Goal: Transaction & Acquisition: Purchase product/service

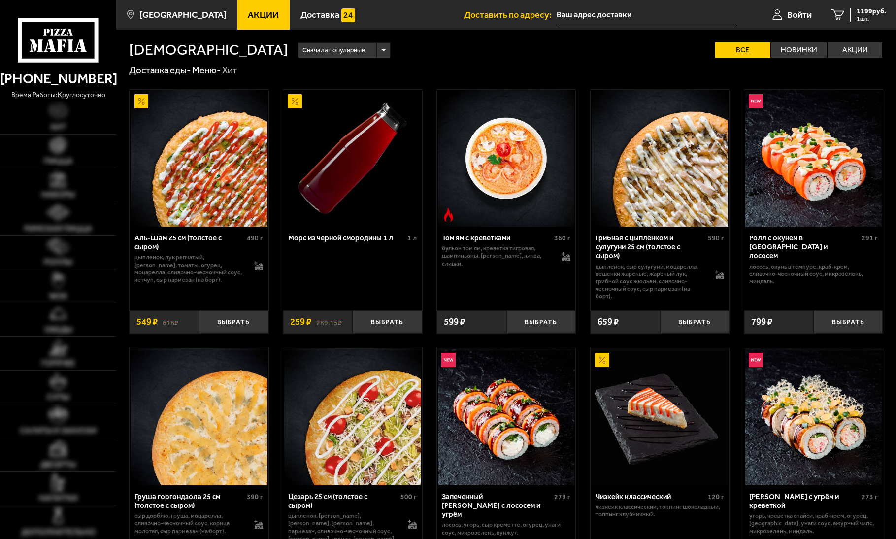
type input "[STREET_ADDRESS]"
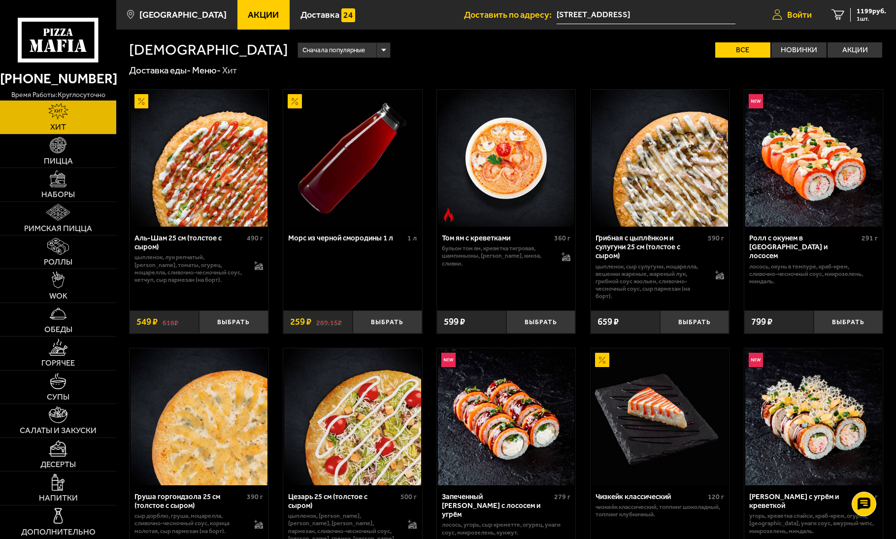
click at [779, 9] on link "Войти" at bounding box center [792, 15] width 59 height 30
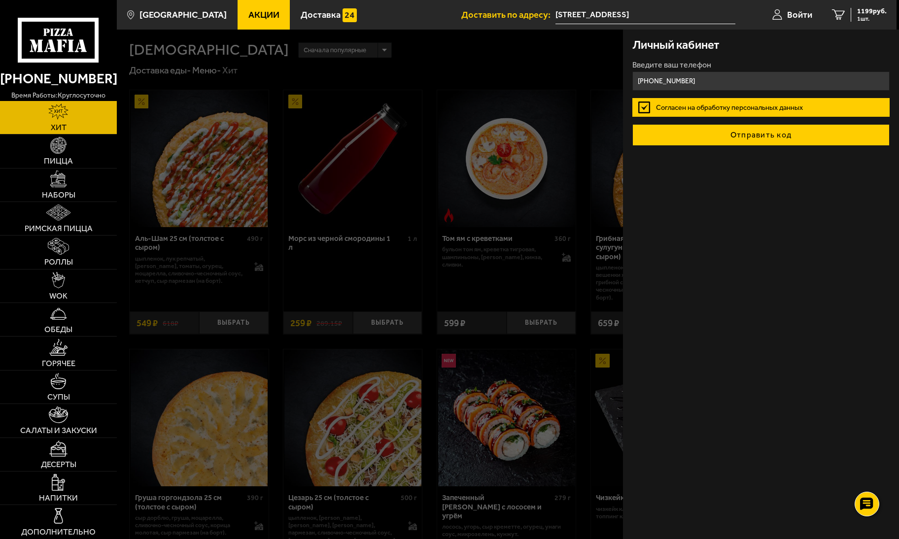
type input "[PHONE_NUMBER]"
click at [773, 136] on button "Отправить код" at bounding box center [760, 135] width 257 height 22
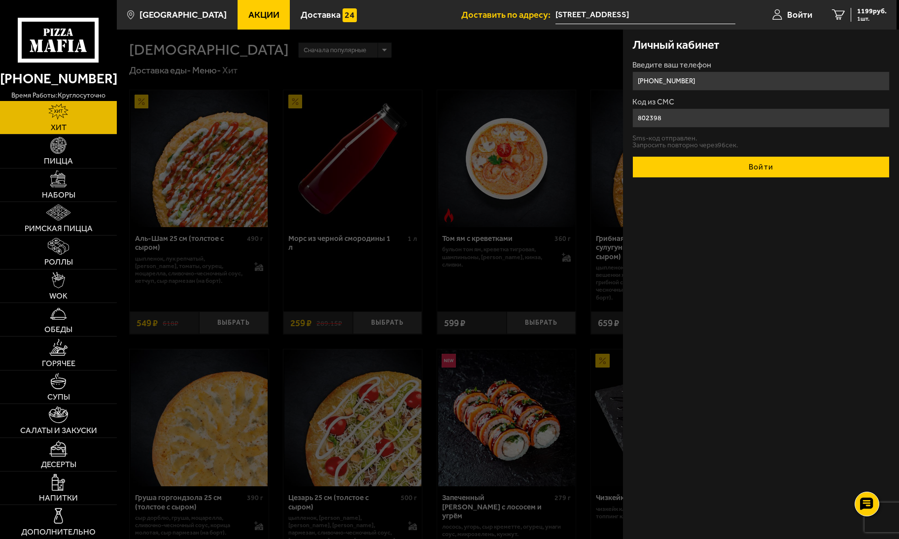
type input "802398"
click at [735, 162] on button "Войти" at bounding box center [760, 167] width 257 height 22
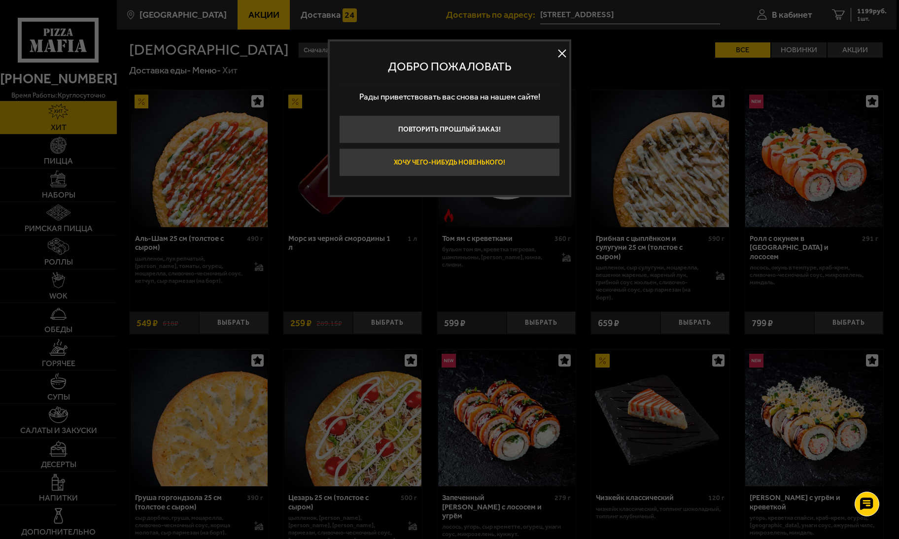
click at [497, 158] on button "Хочу чего-нибудь новенького!" at bounding box center [449, 162] width 221 height 28
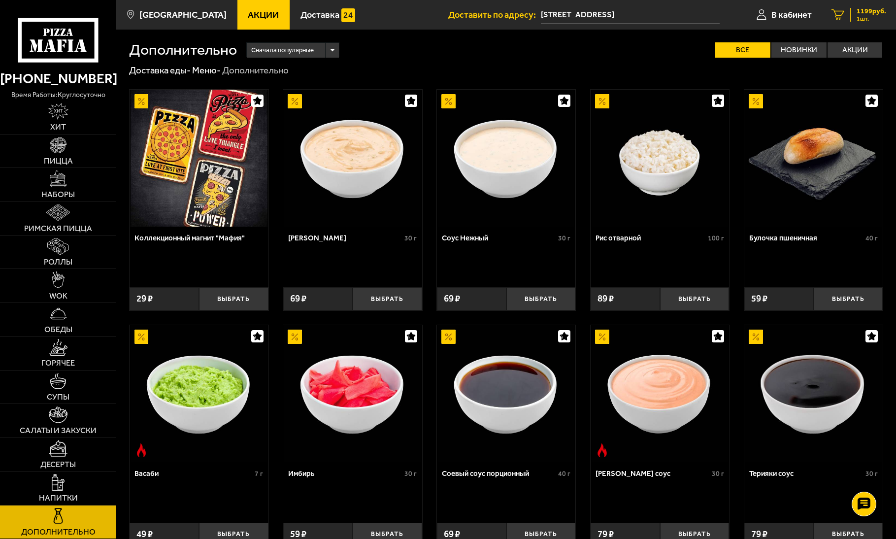
click at [877, 12] on span "1199 руб." at bounding box center [872, 11] width 30 height 7
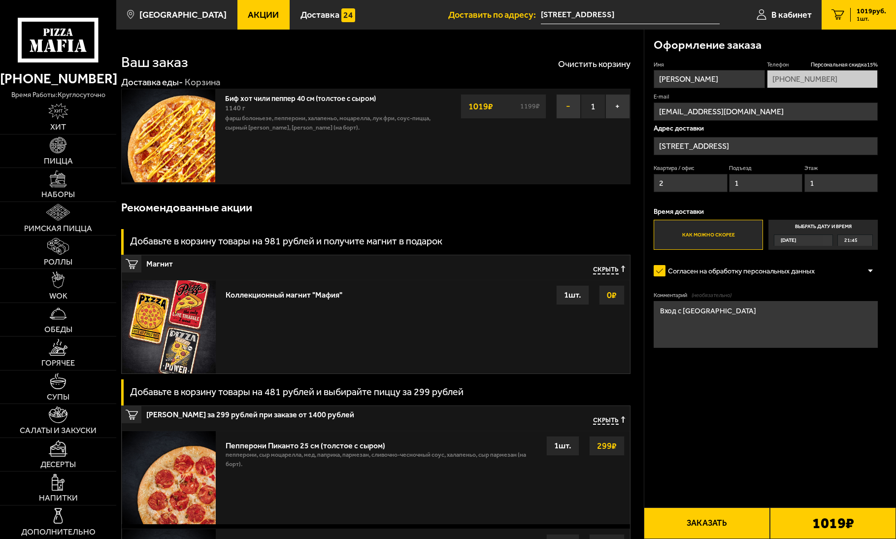
click at [564, 110] on button "−" at bounding box center [568, 106] width 25 height 25
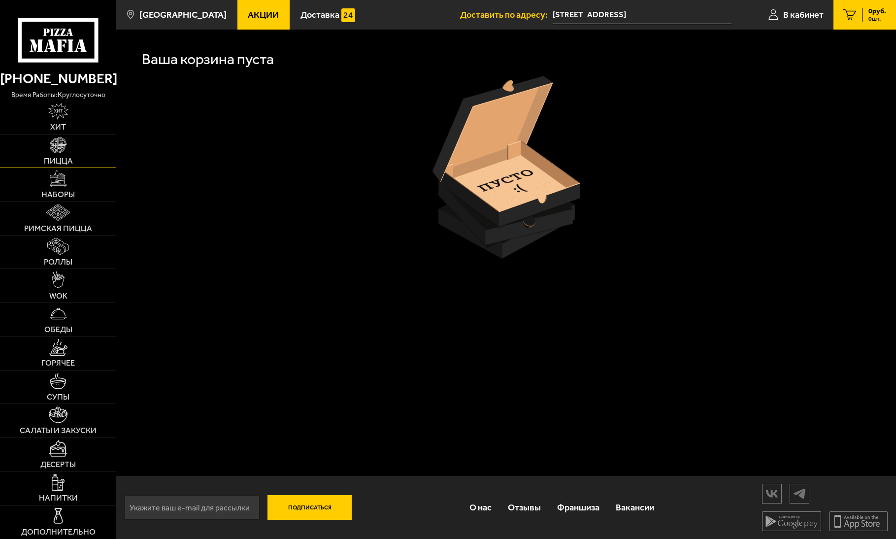
click at [58, 138] on img at bounding box center [58, 145] width 17 height 17
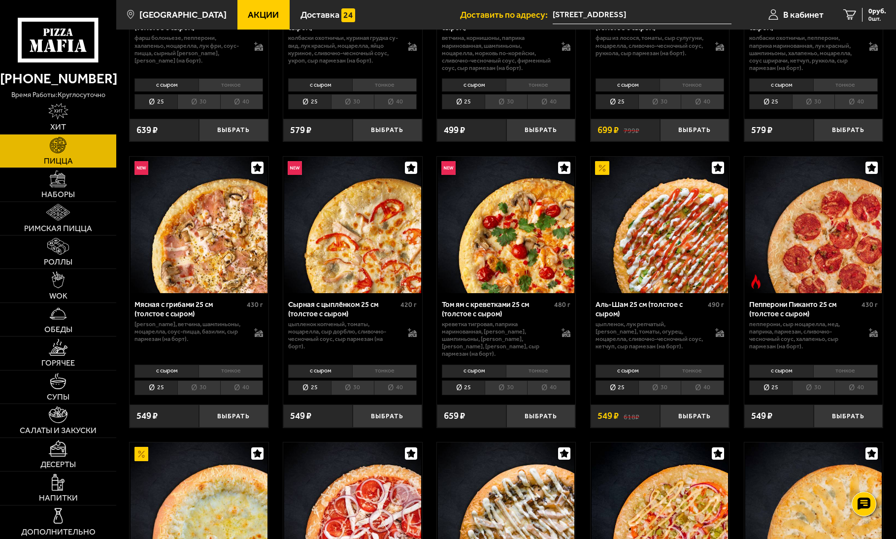
scroll to position [443, 0]
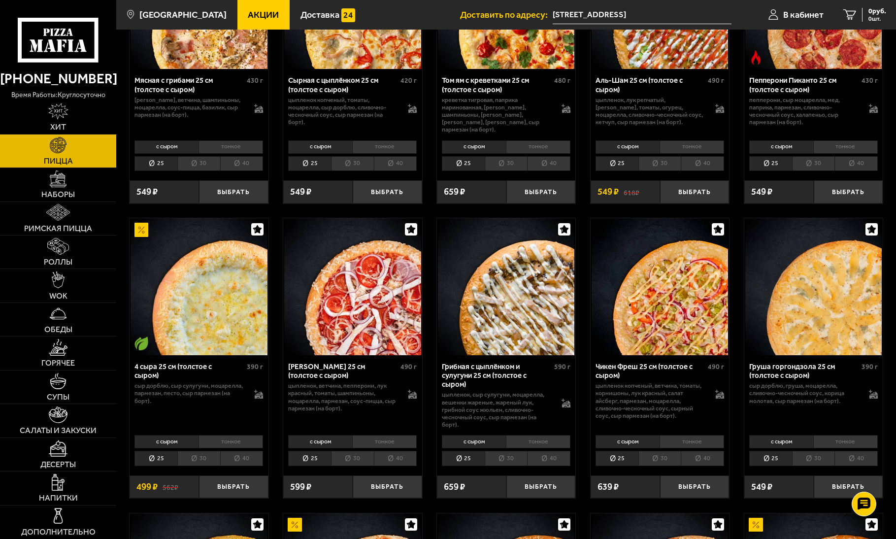
click at [564, 225] on icon "button" at bounding box center [564, 229] width 8 height 8
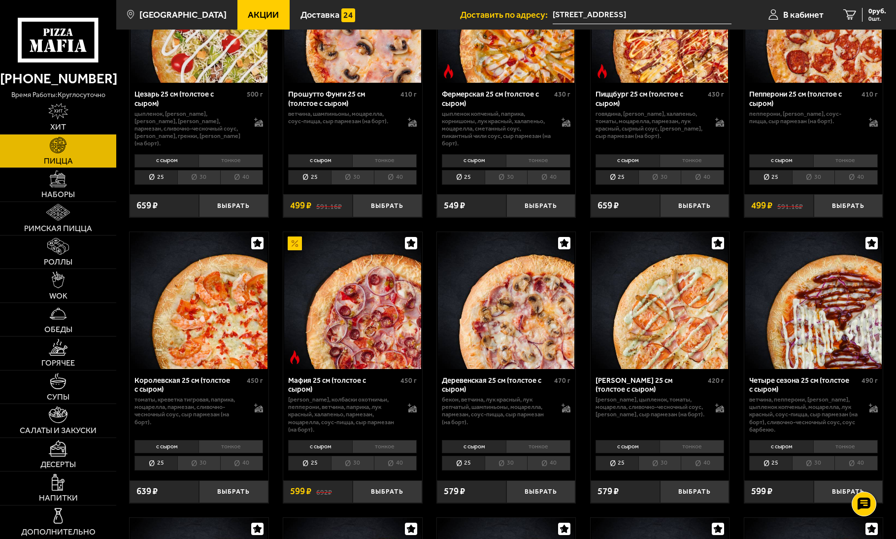
scroll to position [1035, 0]
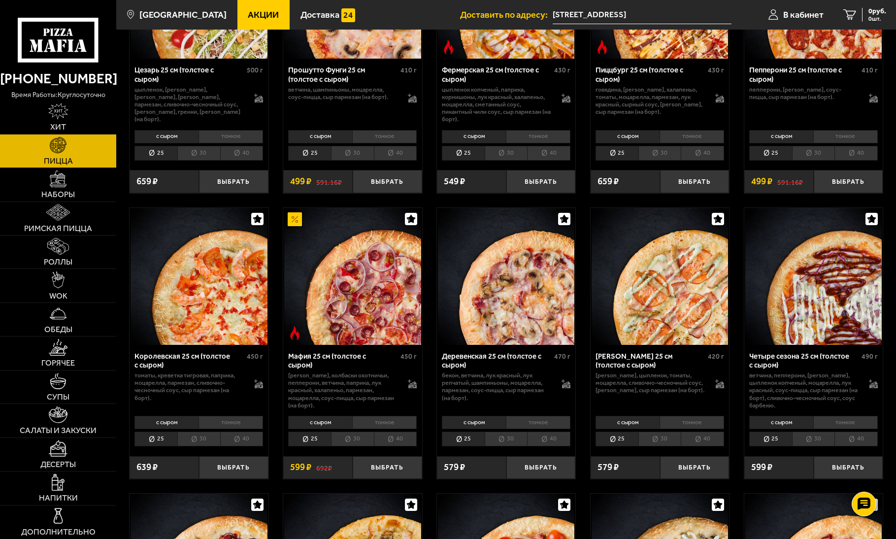
click at [396, 432] on li "40" at bounding box center [395, 439] width 43 height 15
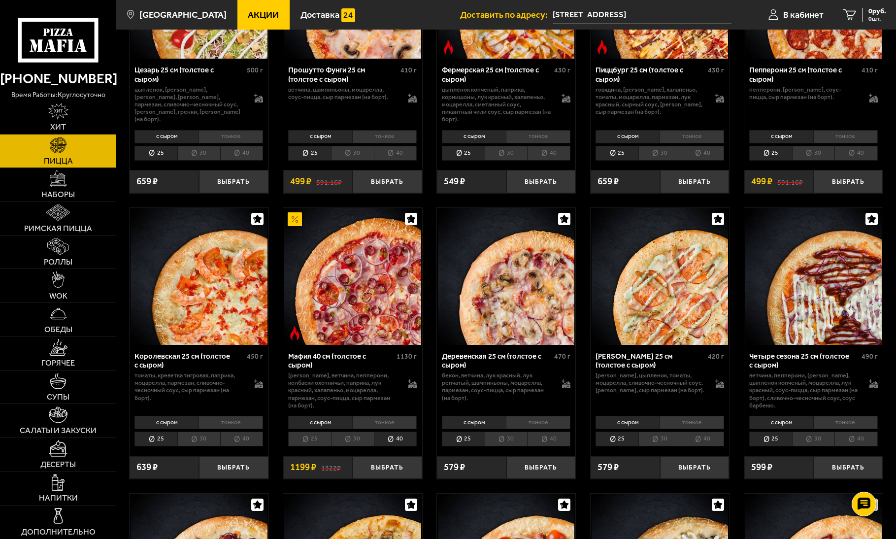
click at [296, 215] on img at bounding box center [295, 219] width 14 height 14
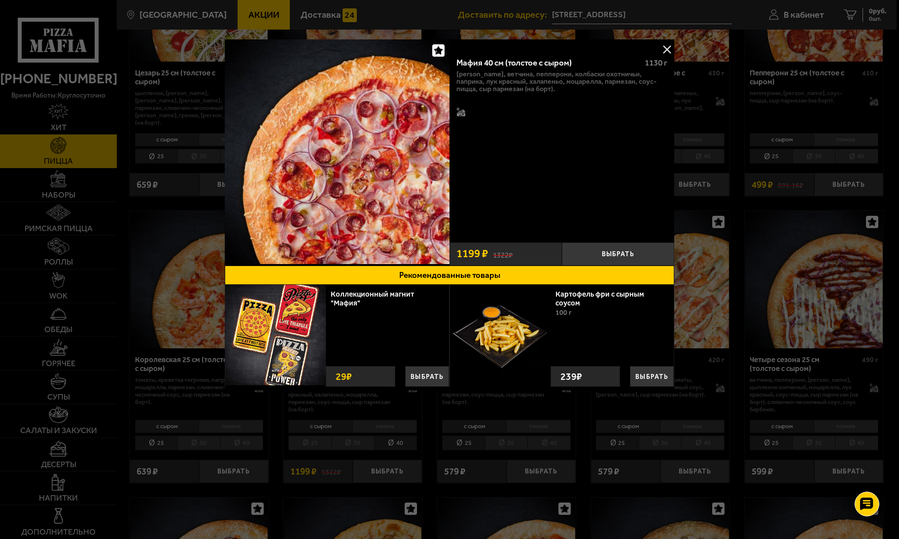
click at [667, 48] on button at bounding box center [666, 49] width 15 height 15
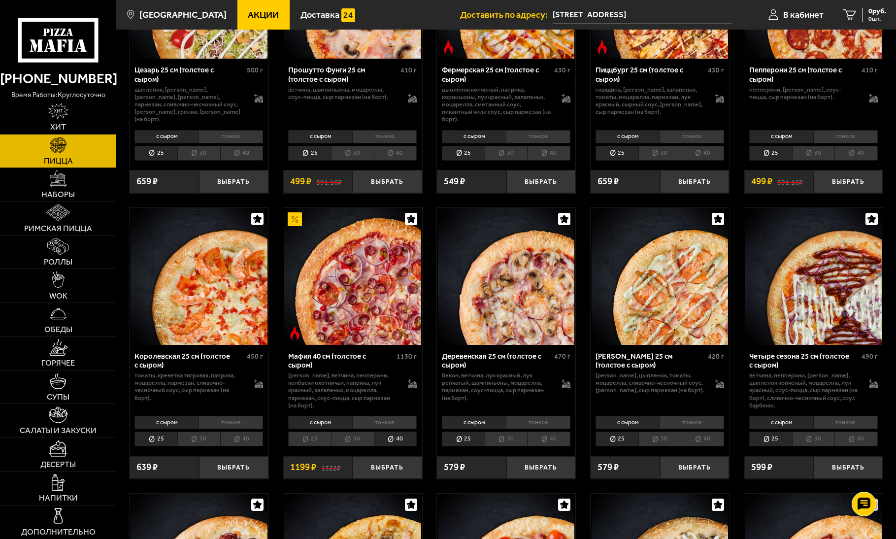
click at [378, 421] on li "тонкое" at bounding box center [384, 422] width 65 height 13
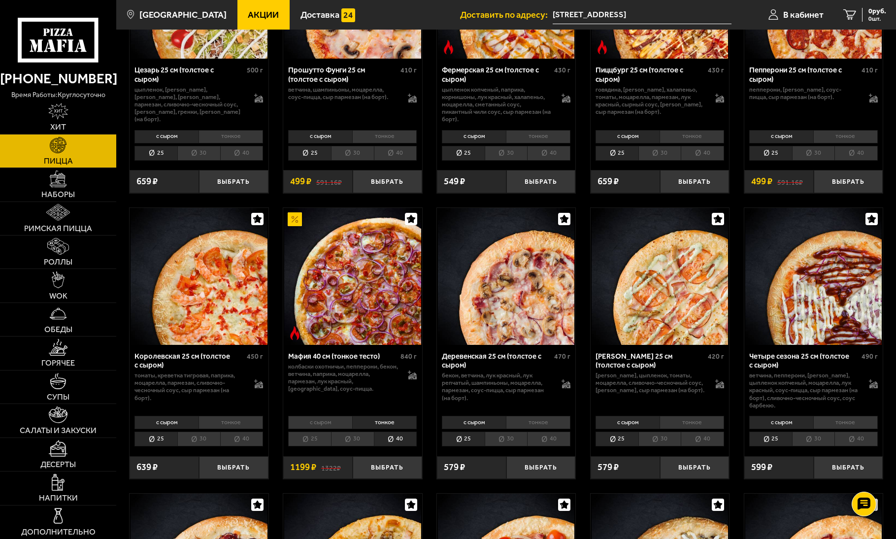
click at [324, 422] on li "с сыром" at bounding box center [320, 422] width 64 height 13
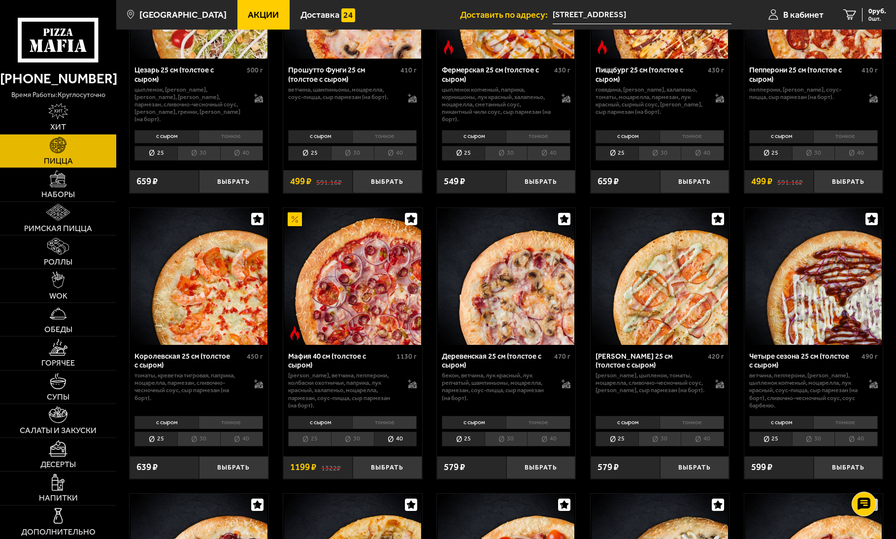
click at [365, 419] on li "тонкое" at bounding box center [384, 422] width 65 height 13
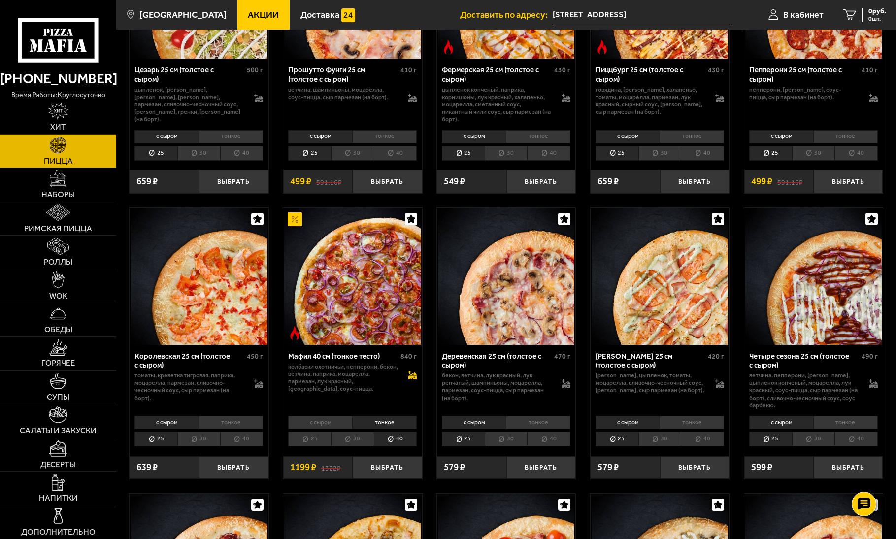
click at [413, 376] on icon at bounding box center [412, 377] width 8 height 3
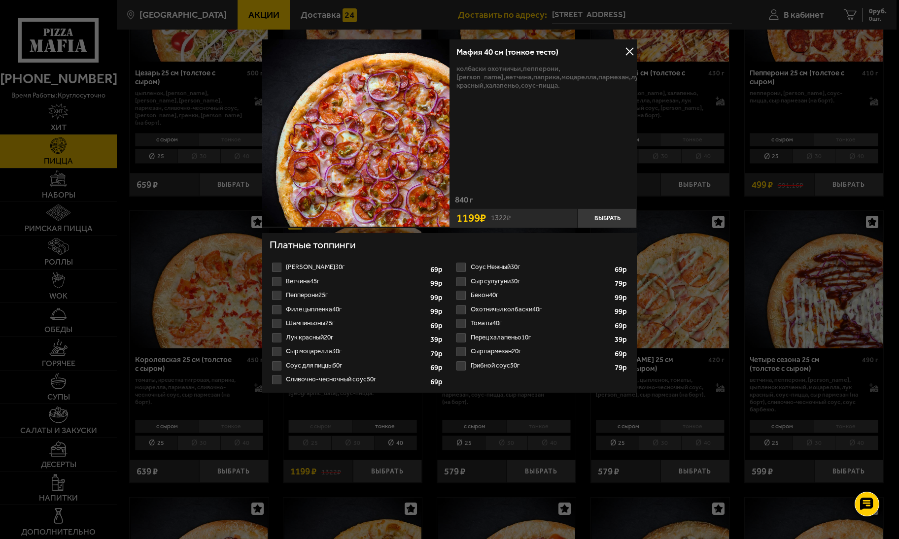
click at [457, 324] on label "Томаты 40г 1" at bounding box center [541, 323] width 175 height 14
click at [0, 0] on input "Томаты 40г 1" at bounding box center [0, 0] width 0 height 0
click at [470, 283] on label "Сыр сулугуни 30г 1 2 3 4 5 6 7 8" at bounding box center [541, 281] width 175 height 14
click at [0, 0] on input "Сыр сулугуни 30г 1 2 3 4 5 6 7 8" at bounding box center [0, 0] width 0 height 0
click at [617, 218] on button "Выбрать" at bounding box center [607, 218] width 59 height 20
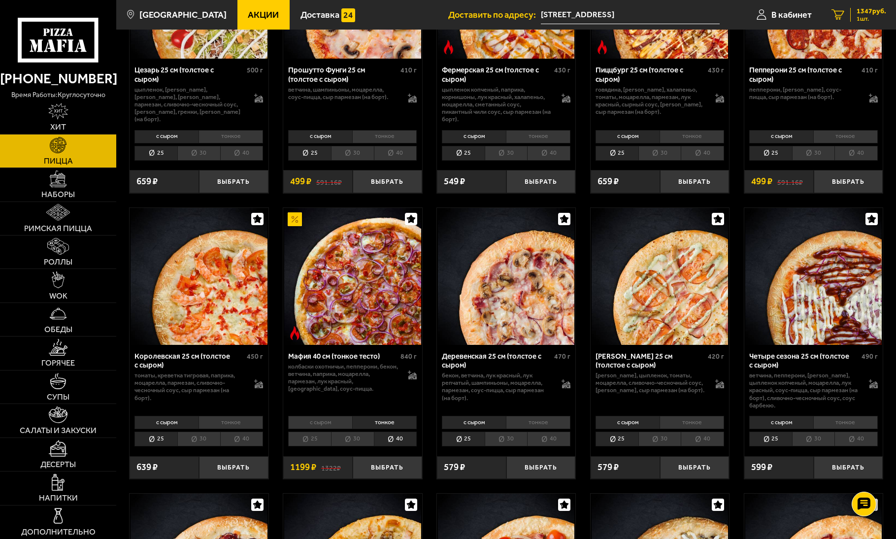
click at [867, 16] on span "1 шт." at bounding box center [872, 19] width 30 height 6
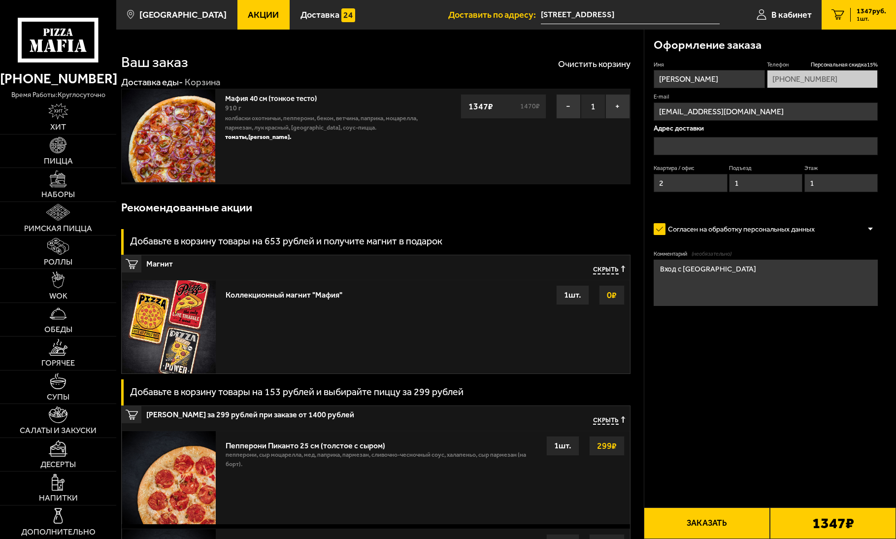
type input "[STREET_ADDRESS]"
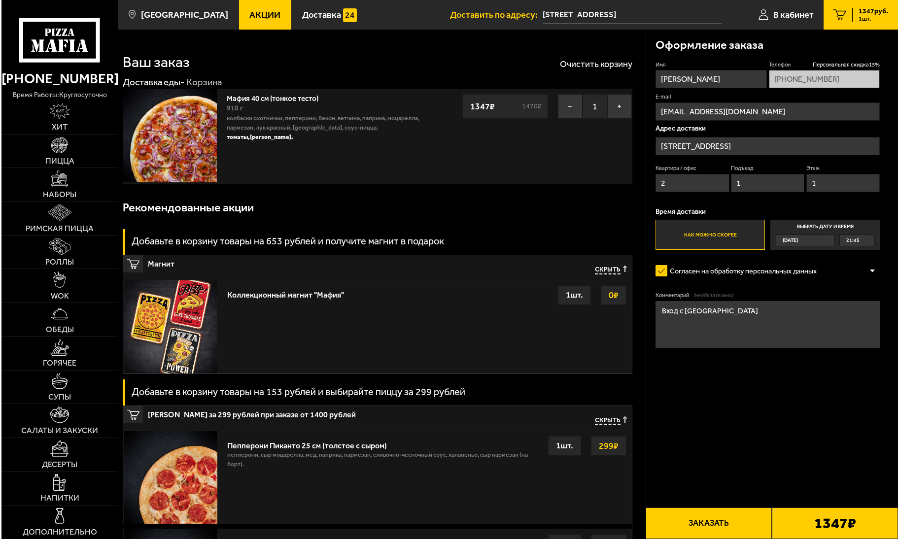
scroll to position [197, 0]
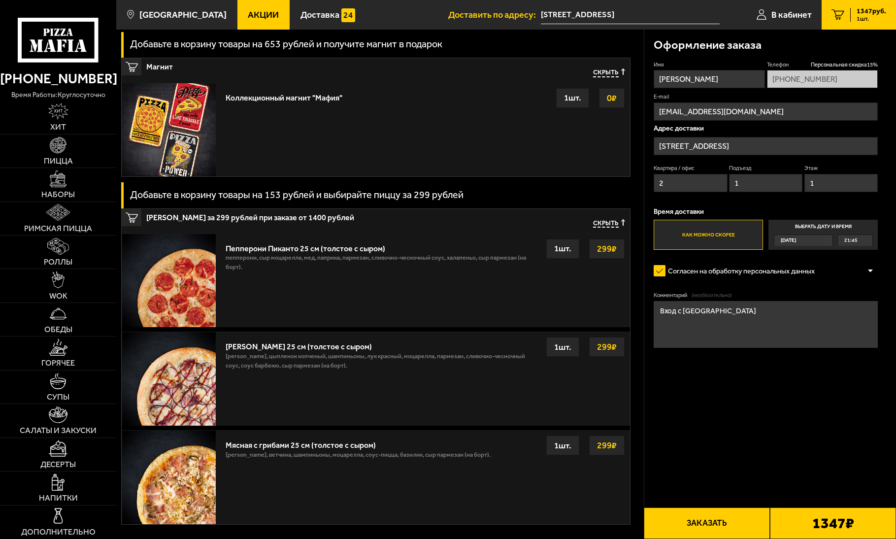
click at [698, 524] on button "Заказать" at bounding box center [707, 524] width 126 height 32
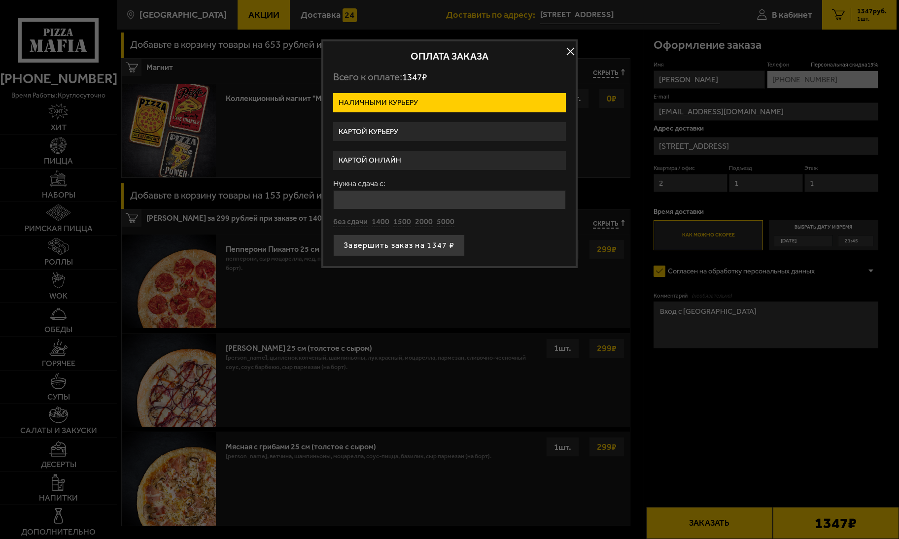
click at [393, 131] on label "Картой курьеру" at bounding box center [449, 131] width 233 height 19
click at [0, 0] on input "Картой курьеру" at bounding box center [0, 0] width 0 height 0
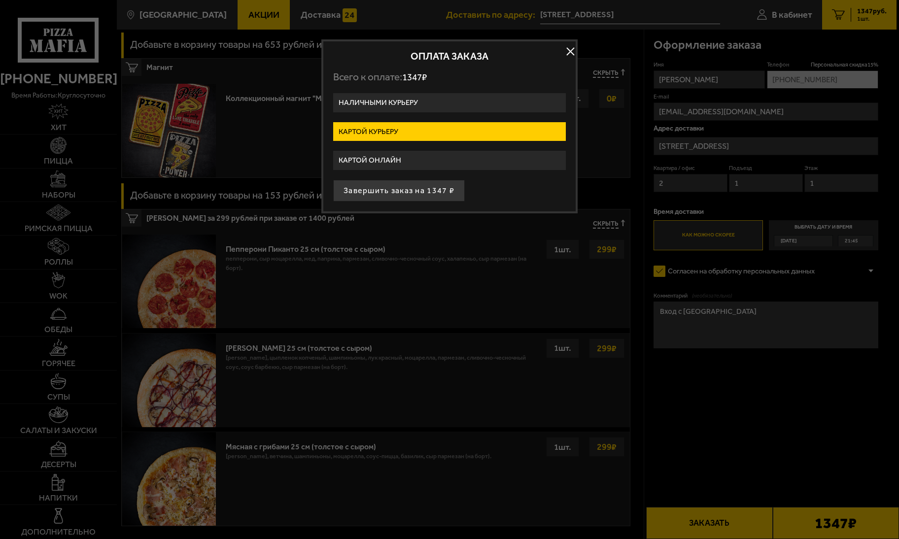
click at [375, 158] on label "Картой онлайн" at bounding box center [449, 160] width 233 height 19
click at [0, 0] on input "Картой онлайн" at bounding box center [0, 0] width 0 height 0
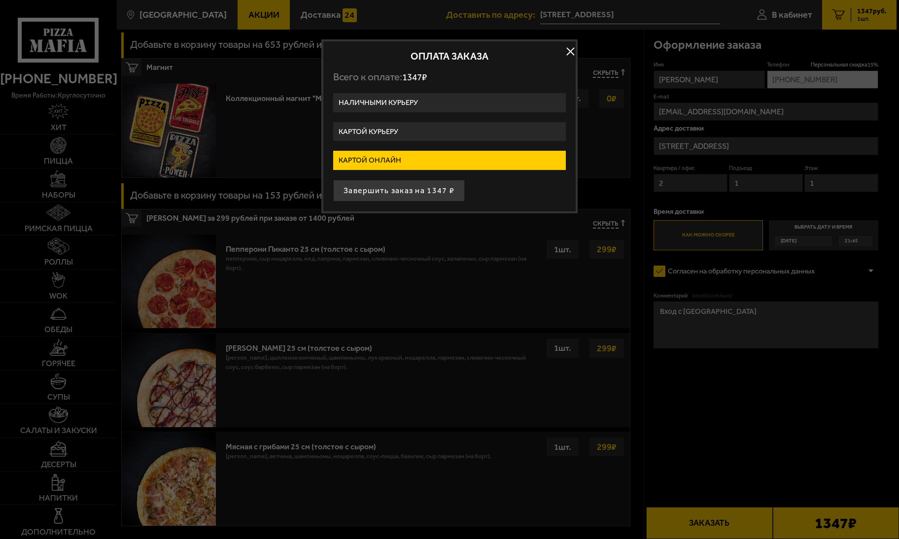
click at [376, 128] on label "Картой курьеру" at bounding box center [449, 131] width 233 height 19
click at [0, 0] on input "Картой курьеру" at bounding box center [0, 0] width 0 height 0
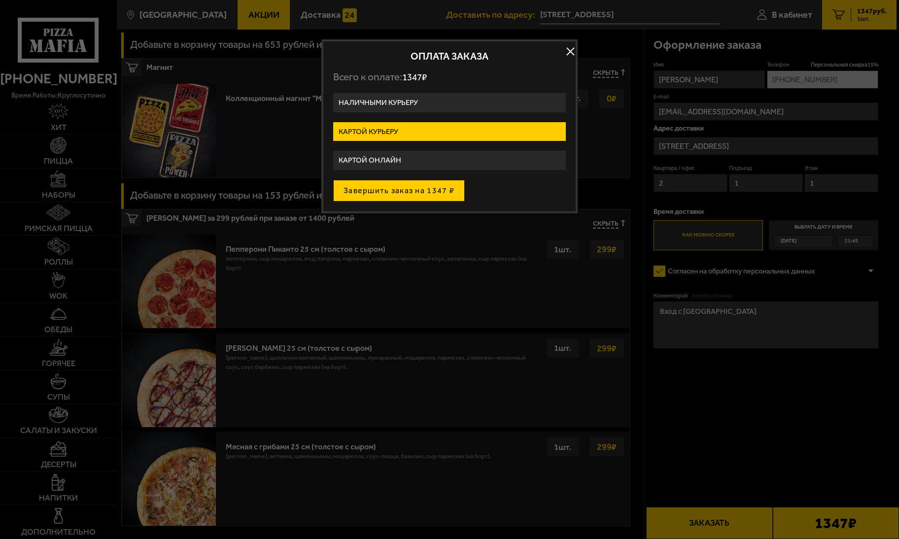
click at [396, 192] on button "Завершить заказ на 1347 ₽" at bounding box center [399, 191] width 132 height 22
